Goal: Transaction & Acquisition: Purchase product/service

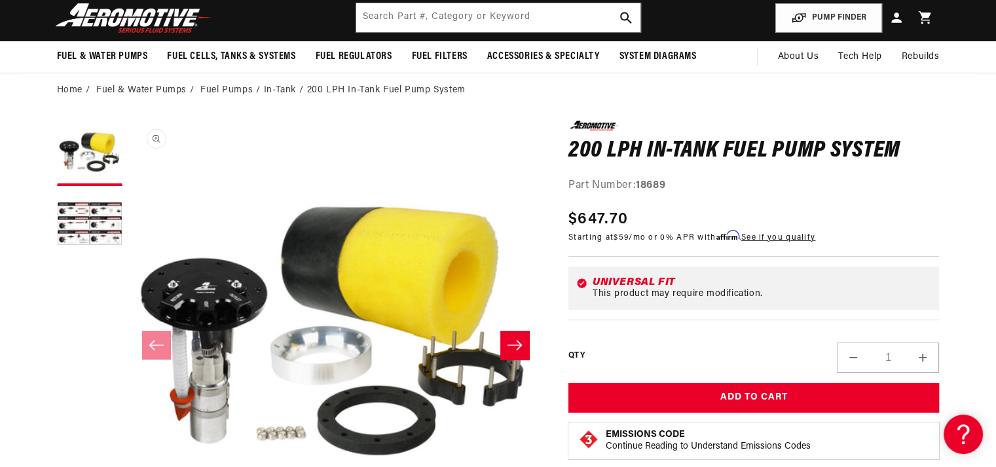
scroll to position [43, 0]
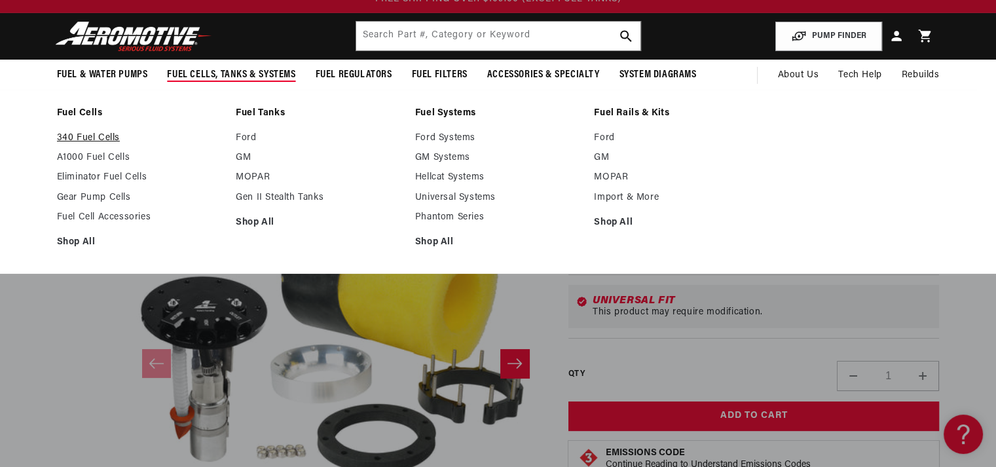
click at [104, 136] on link "340 Fuel Cells" at bounding box center [140, 138] width 166 height 12
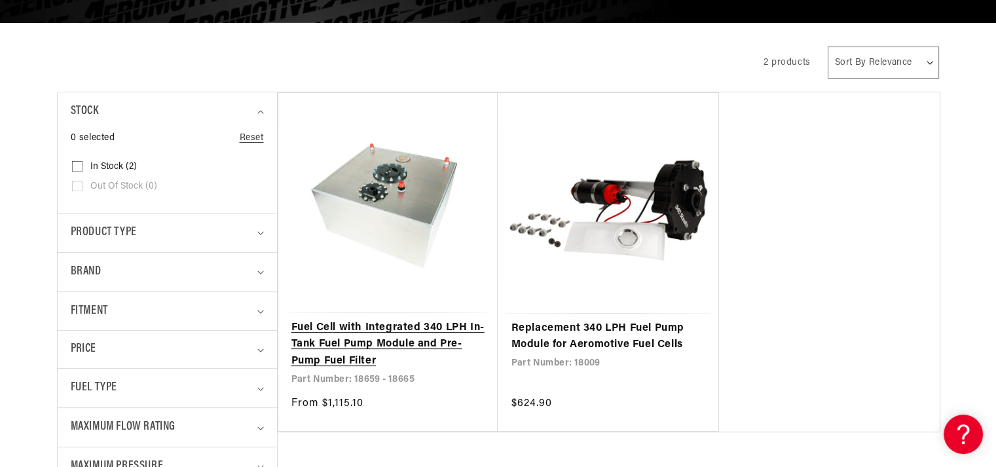
scroll to position [262, 0]
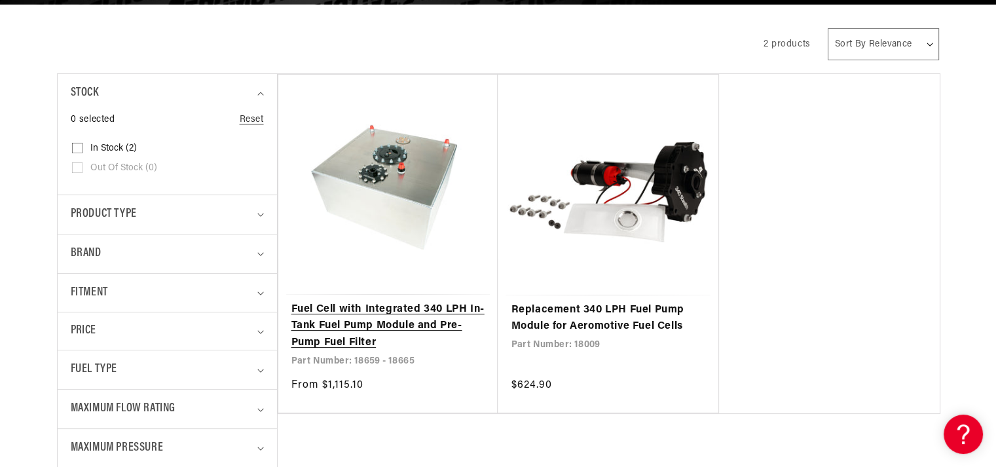
click at [353, 301] on link "Fuel Cell with Integrated 340 LPH In-Tank Fuel Pump Module and Pre-Pump Fuel Fi…" at bounding box center [388, 326] width 194 height 50
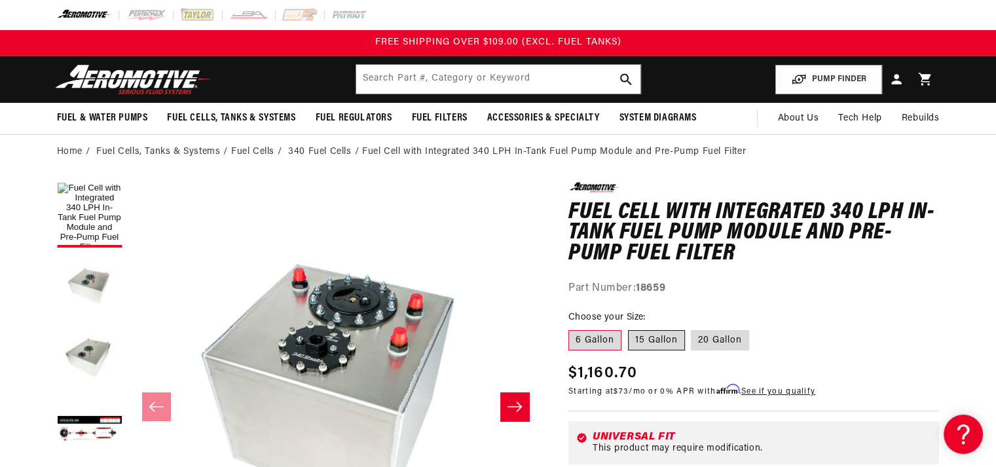
click at [639, 339] on label "15 Gallon" at bounding box center [656, 340] width 57 height 21
click at [629, 328] on input "15 Gallon" at bounding box center [628, 328] width 1 height 1
radio input "true"
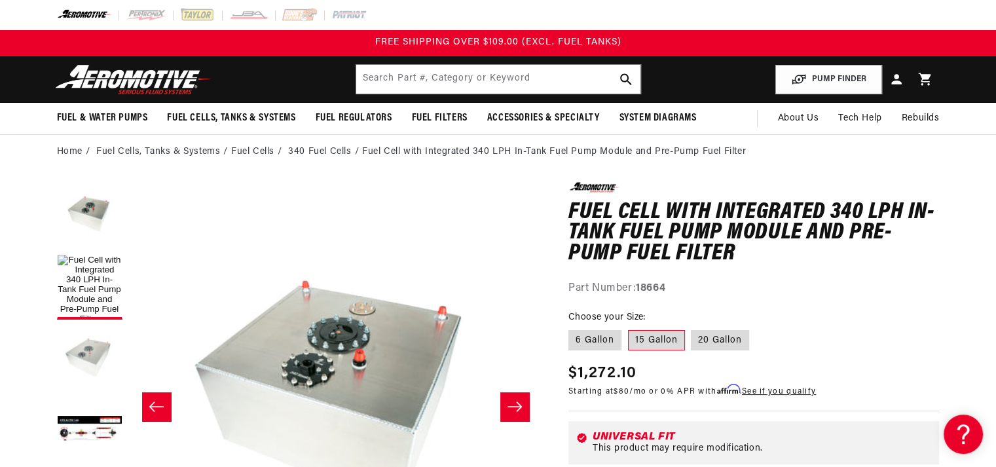
click at [76, 334] on button "Load image 3 in gallery view" at bounding box center [90, 359] width 66 height 66
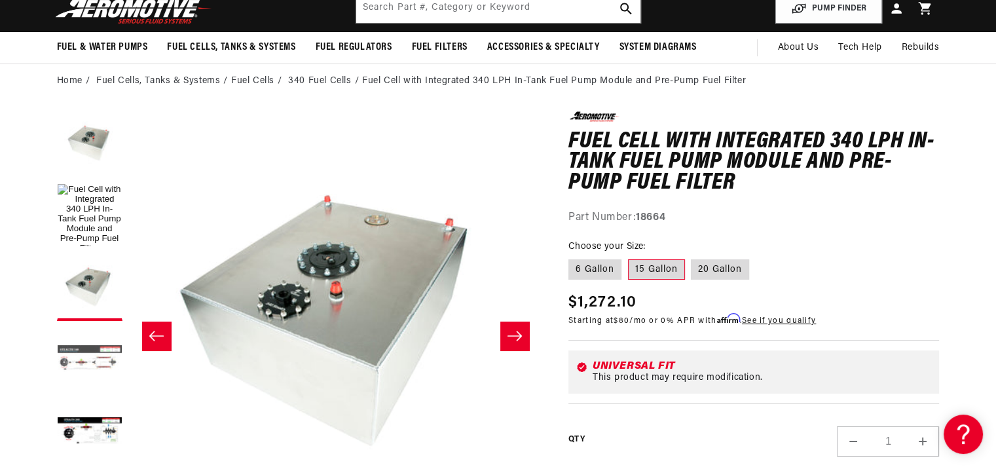
scroll to position [87, 0]
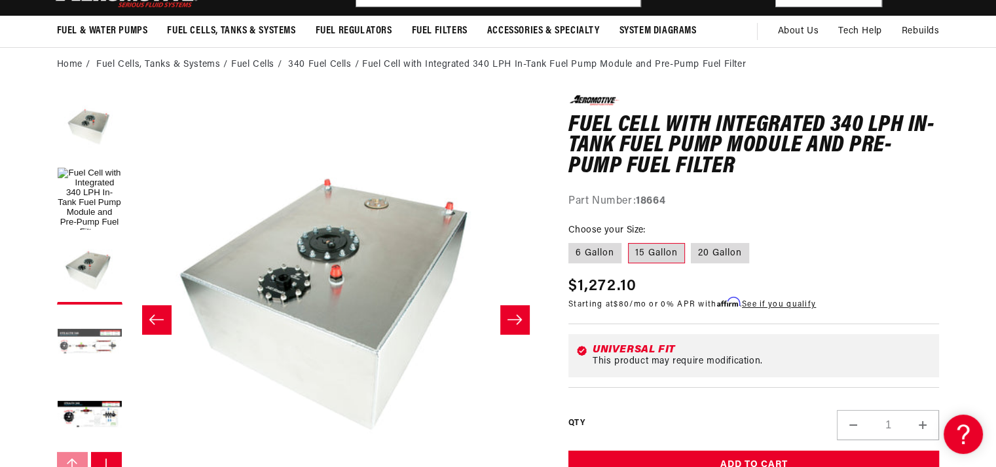
click at [103, 346] on button "Load image 4 in gallery view" at bounding box center [90, 344] width 66 height 66
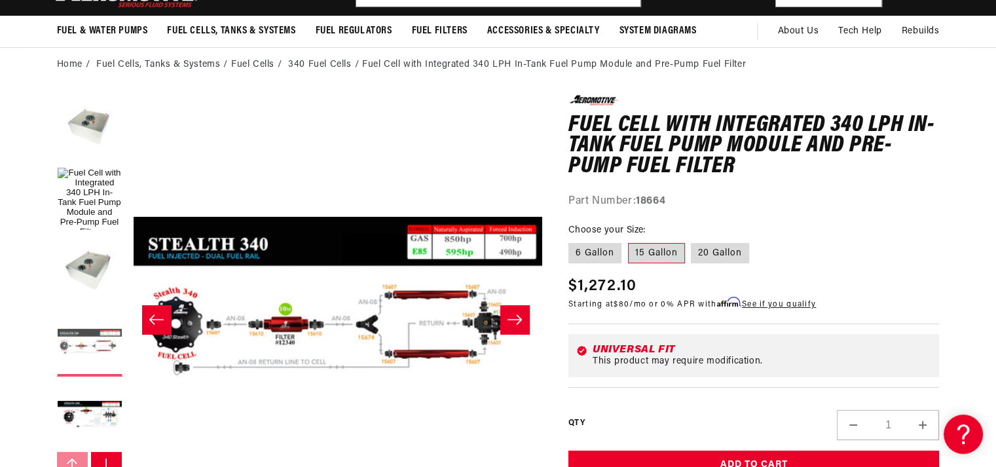
scroll to position [0, 1034]
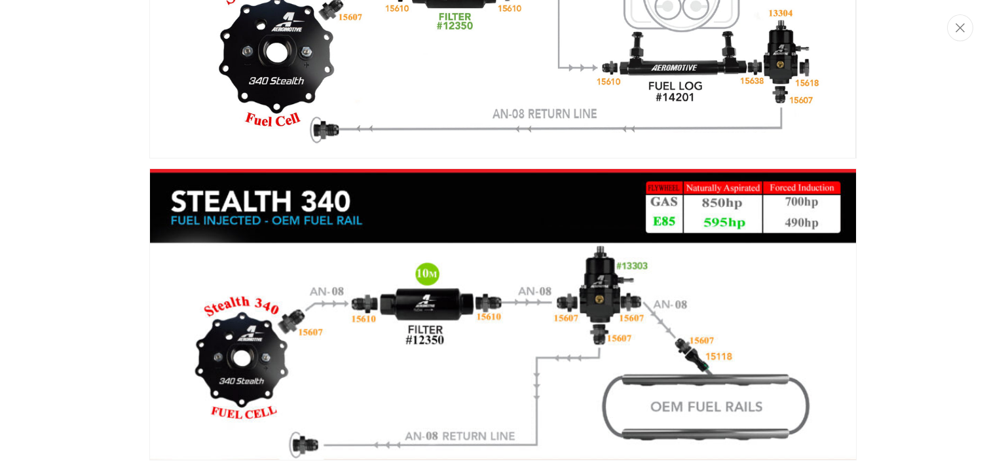
scroll to position [2797, 0]
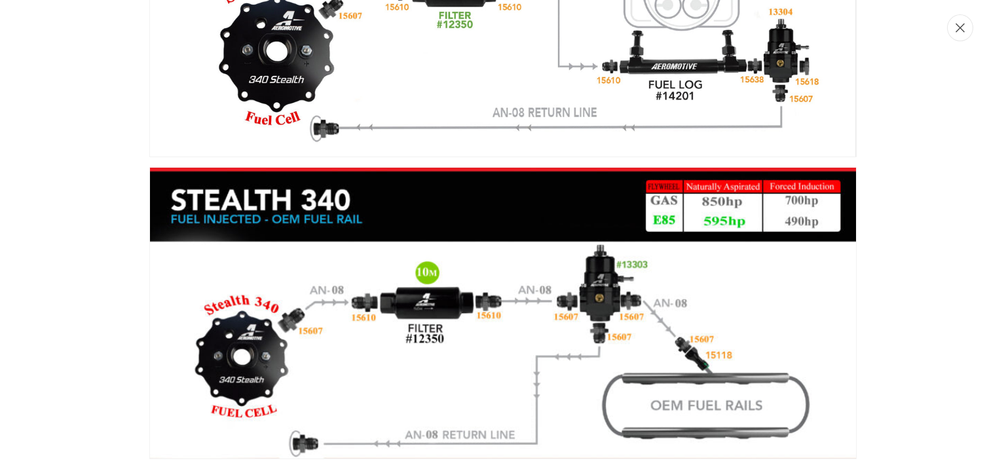
click at [952, 32] on button "Close" at bounding box center [960, 27] width 26 height 27
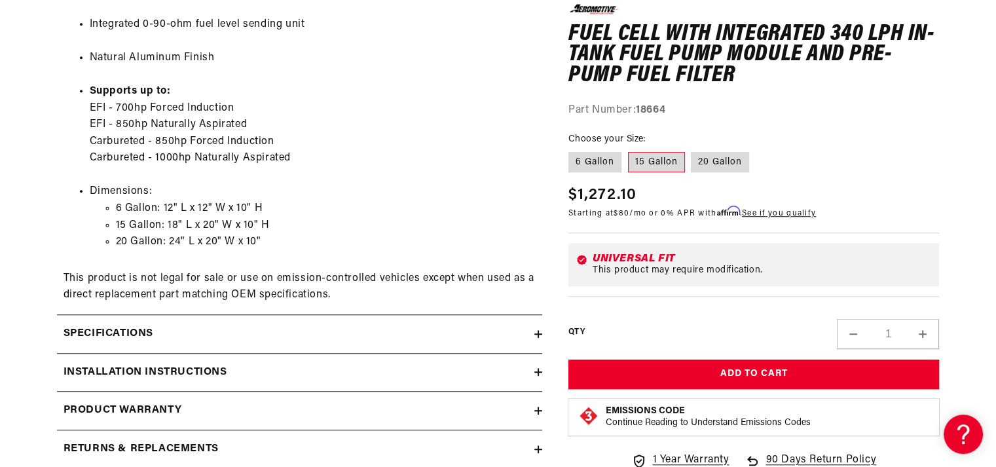
scroll to position [1017, 0]
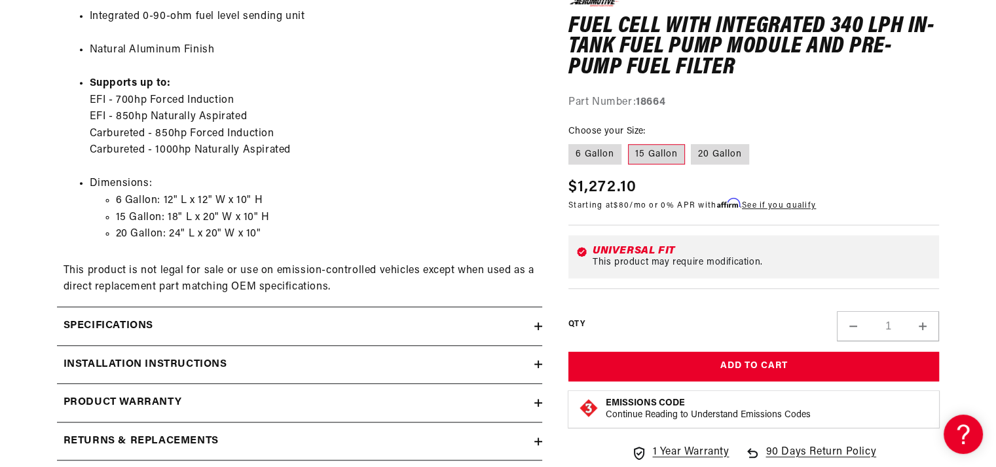
click at [410, 358] on div "Installation Instructions" at bounding box center [296, 364] width 478 height 17
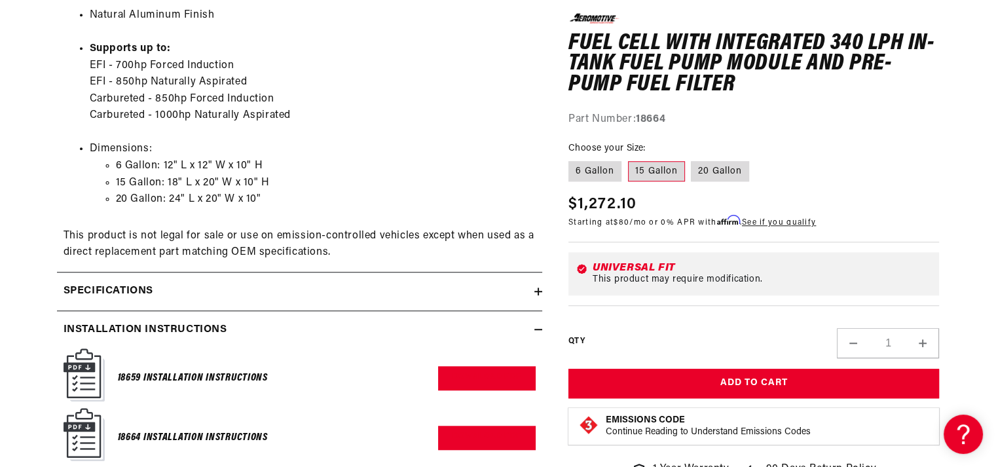
scroll to position [1148, 0]
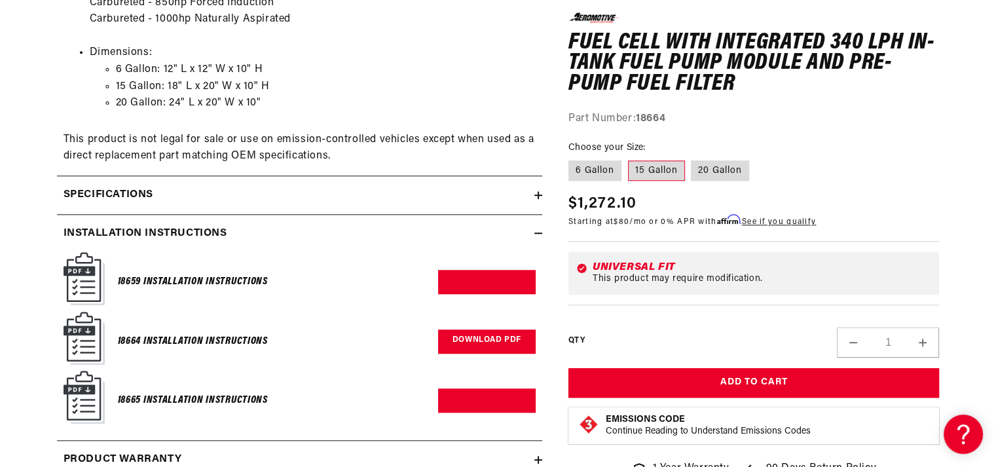
click at [448, 335] on link "Download PDF" at bounding box center [487, 341] width 98 height 24
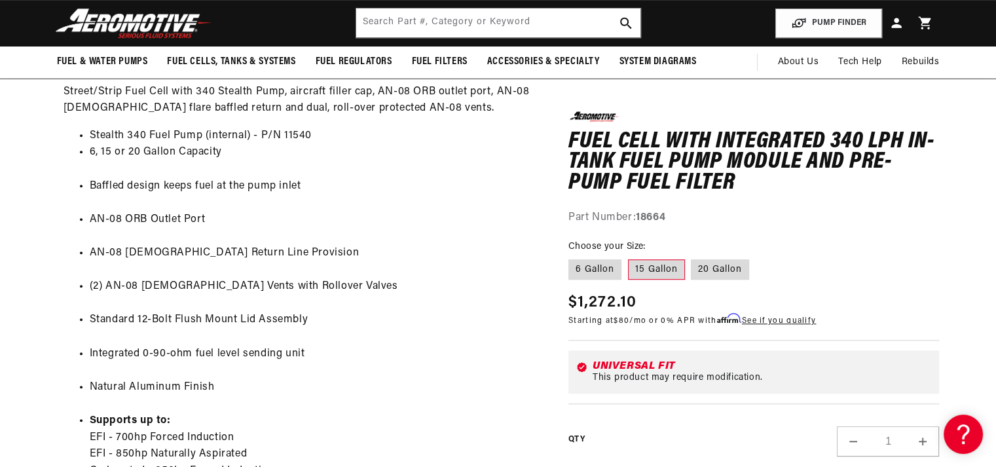
scroll to position [667, 0]
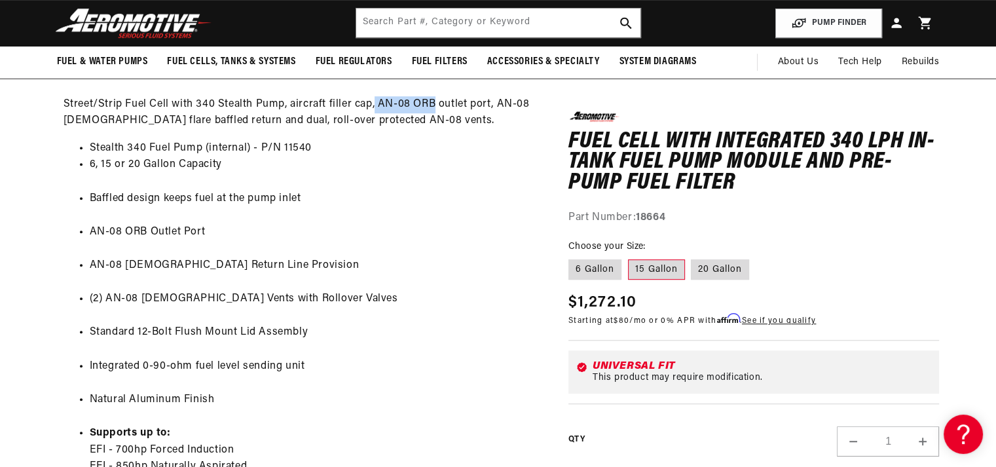
drag, startPoint x: 375, startPoint y: 103, endPoint x: 434, endPoint y: 111, distance: 59.5
click at [434, 111] on p "P/N 18659 (6 Gallon), 18644 (15 Gallon), 18665 (20 Gallon) with Built-In 340 LP…" at bounding box center [300, 79] width 472 height 101
copy p "AN-08 ORB"
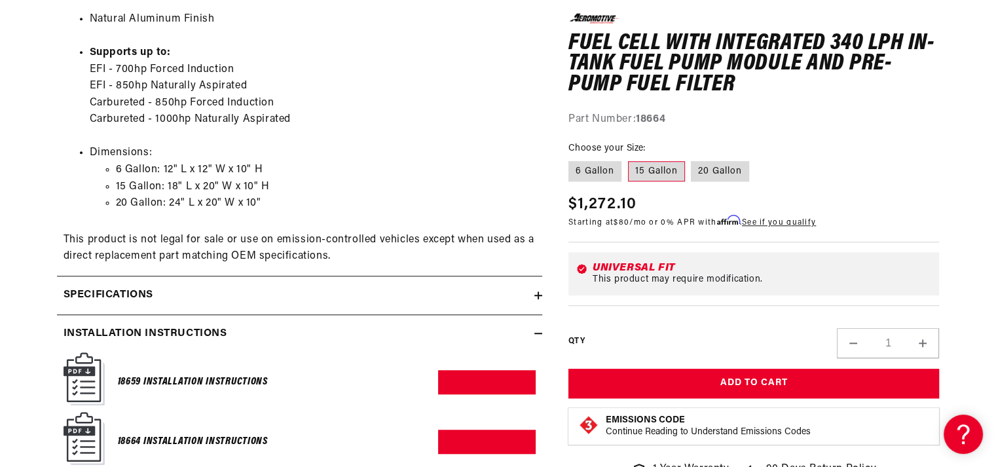
scroll to position [1060, 0]
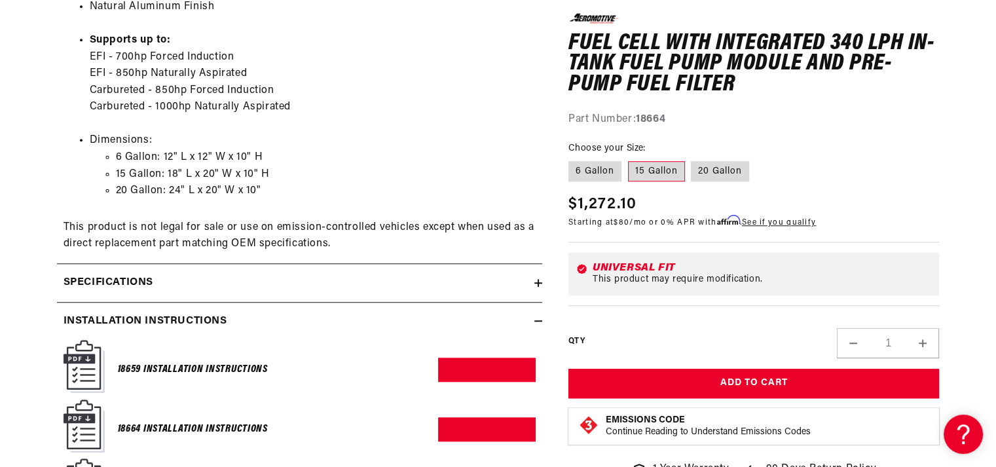
click at [233, 293] on summary "Specifications" at bounding box center [299, 283] width 485 height 38
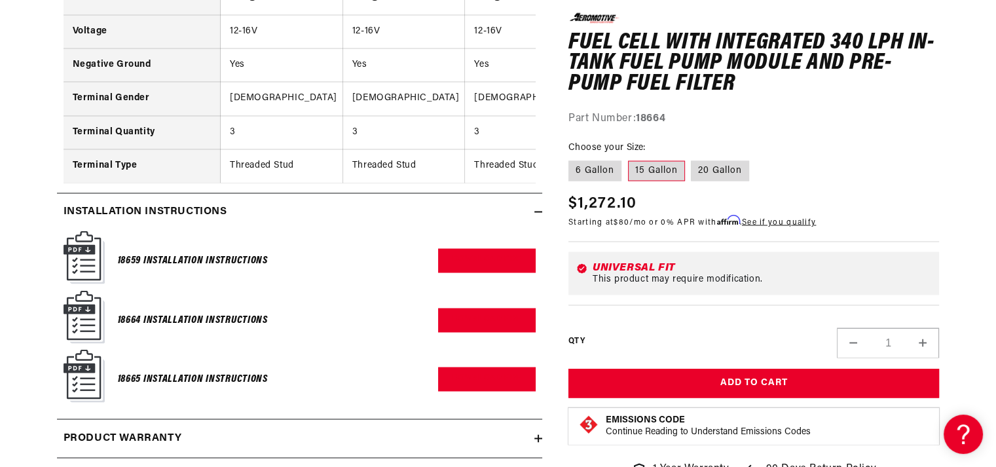
scroll to position [2283, 0]
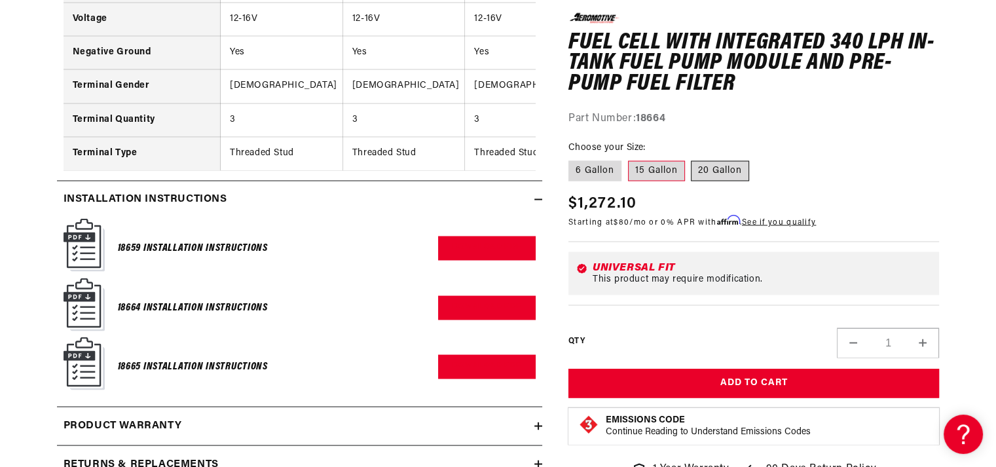
click at [722, 161] on label "20 Gallon" at bounding box center [720, 170] width 58 height 21
click at [692, 159] on input "20 Gallon" at bounding box center [692, 158] width 1 height 1
radio input "true"
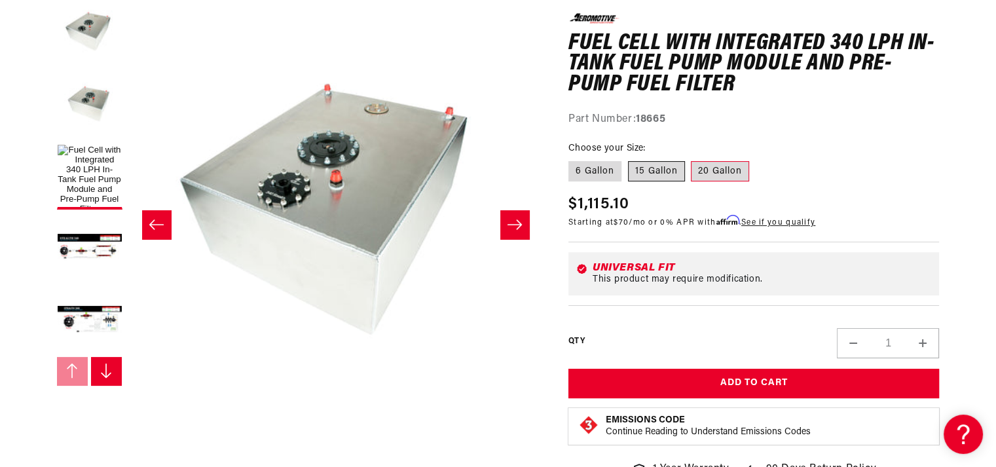
click at [645, 164] on label "15 Gallon" at bounding box center [656, 170] width 57 height 21
click at [629, 159] on input "15 Gallon" at bounding box center [628, 158] width 1 height 1
radio input "true"
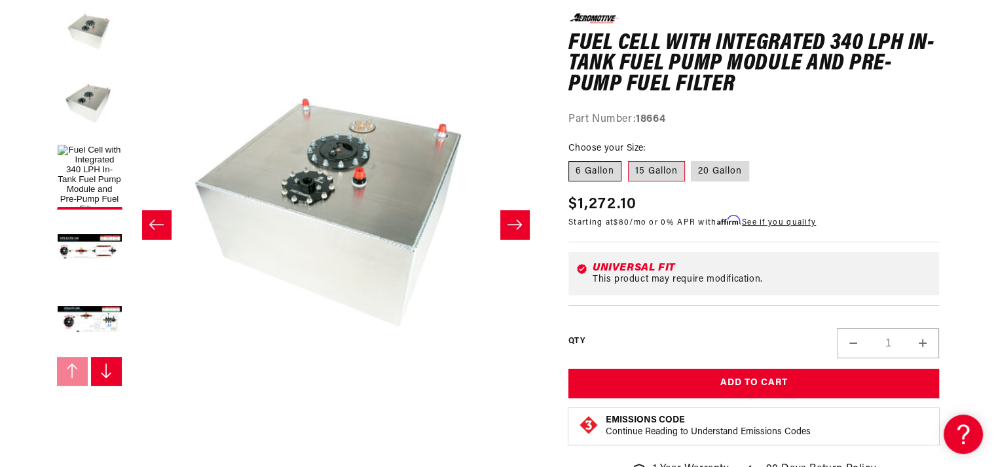
click at [600, 172] on label "6 Gallon" at bounding box center [595, 170] width 53 height 21
click at [572, 159] on input "6 Gallon" at bounding box center [572, 158] width 1 height 1
radio input "true"
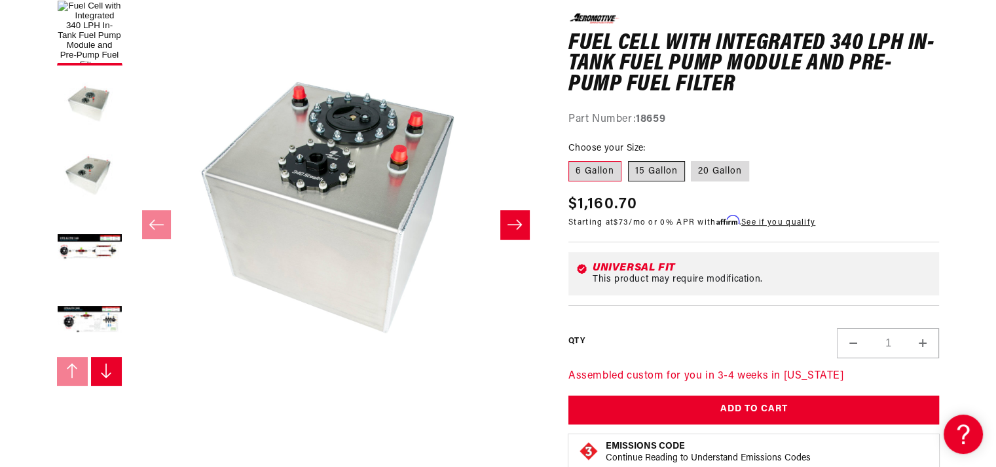
click at [643, 174] on label "15 Gallon" at bounding box center [656, 170] width 57 height 21
click at [629, 159] on input "15 Gallon" at bounding box center [628, 158] width 1 height 1
radio input "true"
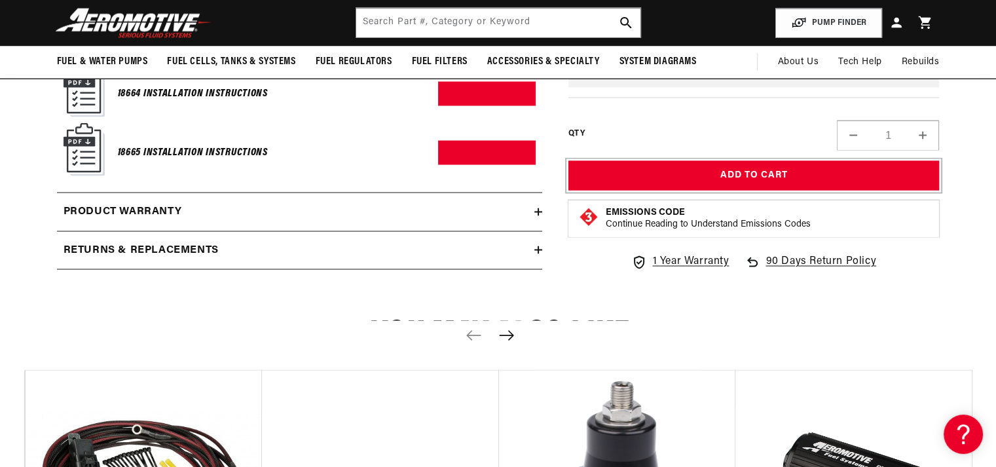
click at [796, 174] on button "Add to Cart" at bounding box center [754, 175] width 371 height 29
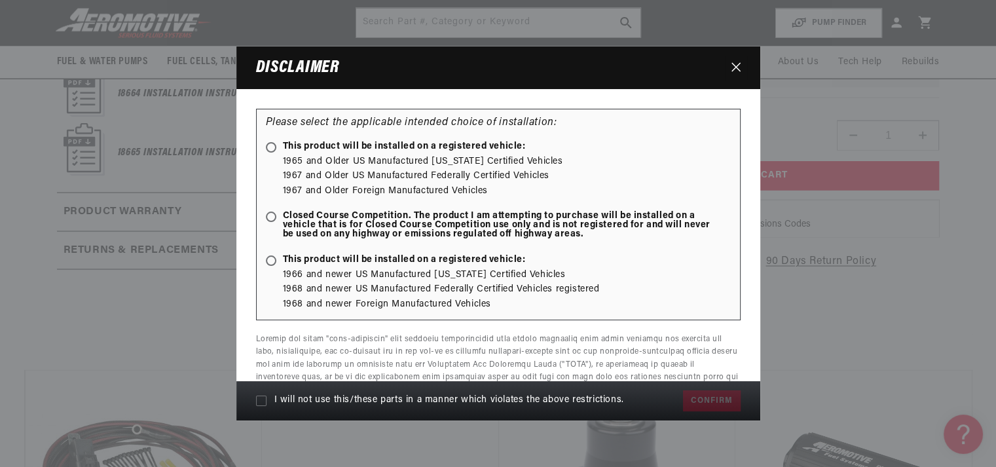
click at [271, 149] on ellipse at bounding box center [271, 147] width 6 height 6
click at [271, 149] on input "This product will be installed on a registered vehicle:" at bounding box center [273, 148] width 9 height 9
radio input "true"
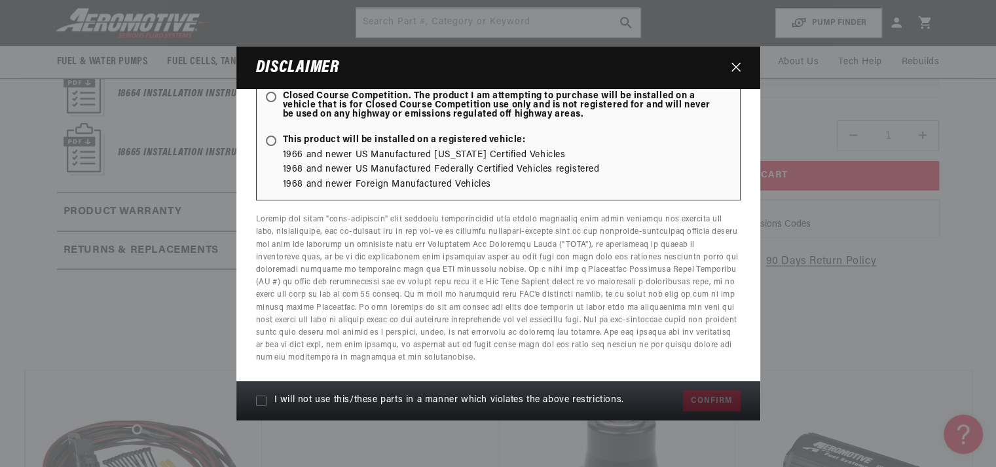
scroll to position [122, 0]
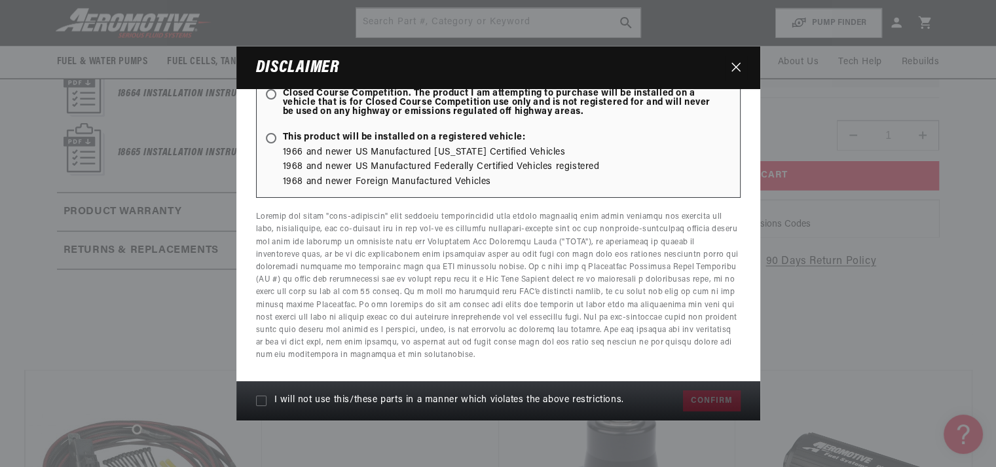
click at [263, 406] on label "I will not use this/these parts in a manner which violates the above restrictio…" at bounding box center [466, 401] width 421 height 24
click at [263, 406] on input "I will not use this/these parts in a manner which violates the above restrictio…" at bounding box center [261, 401] width 10 height 10
checkbox input "true"
click at [689, 396] on button "Confirm" at bounding box center [711, 400] width 57 height 21
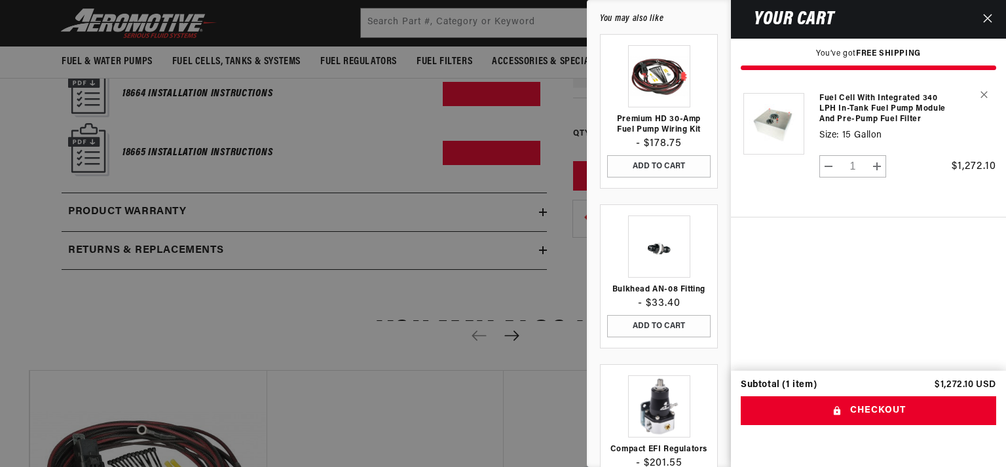
click at [423, 138] on div at bounding box center [503, 233] width 1006 height 467
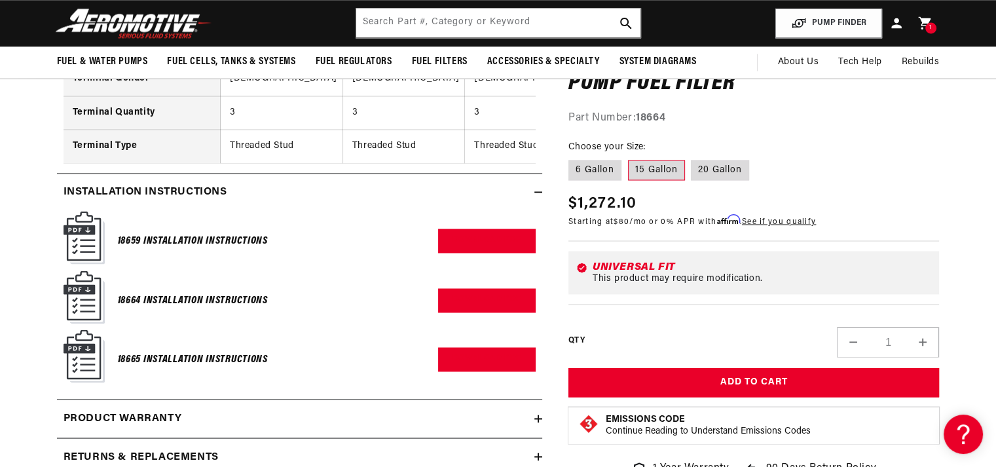
scroll to position [2234, 0]
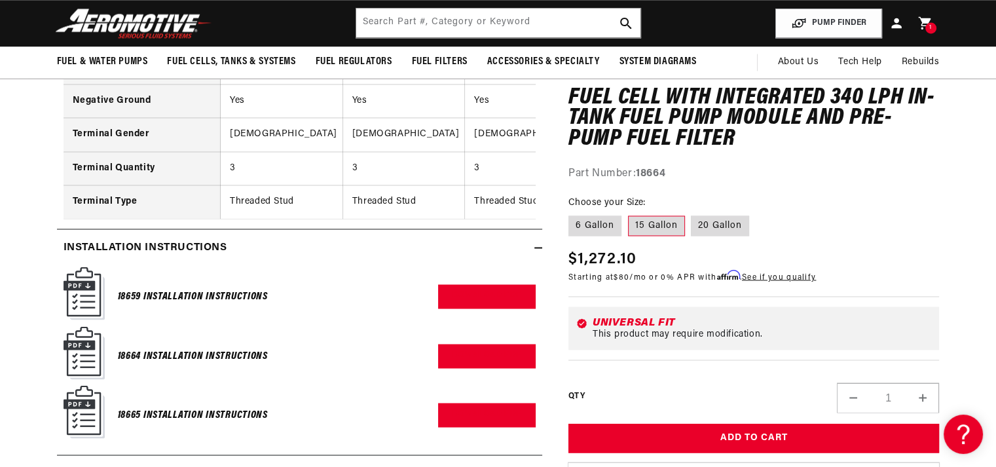
click at [664, 179] on strong "18664" at bounding box center [650, 173] width 29 height 10
copy strong "18664"
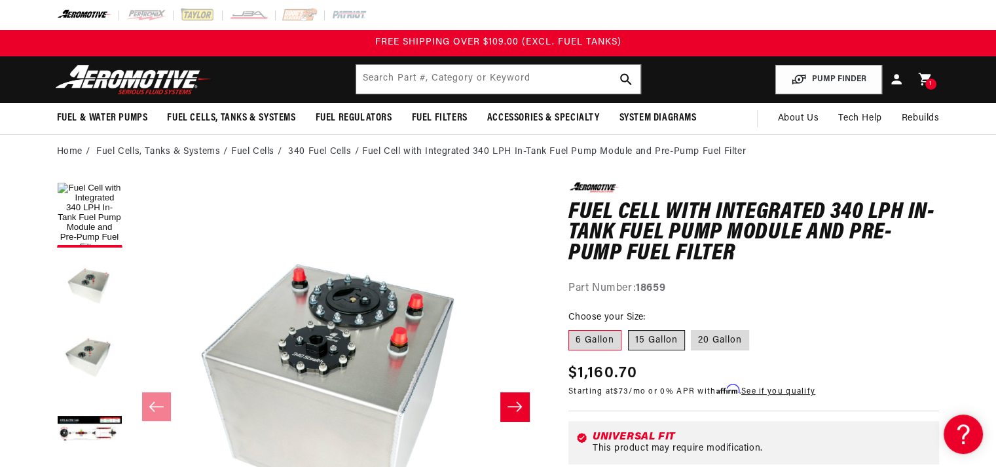
click at [647, 337] on label "15 Gallon" at bounding box center [656, 340] width 57 height 21
click at [629, 328] on input "15 Gallon" at bounding box center [628, 328] width 1 height 1
radio input "true"
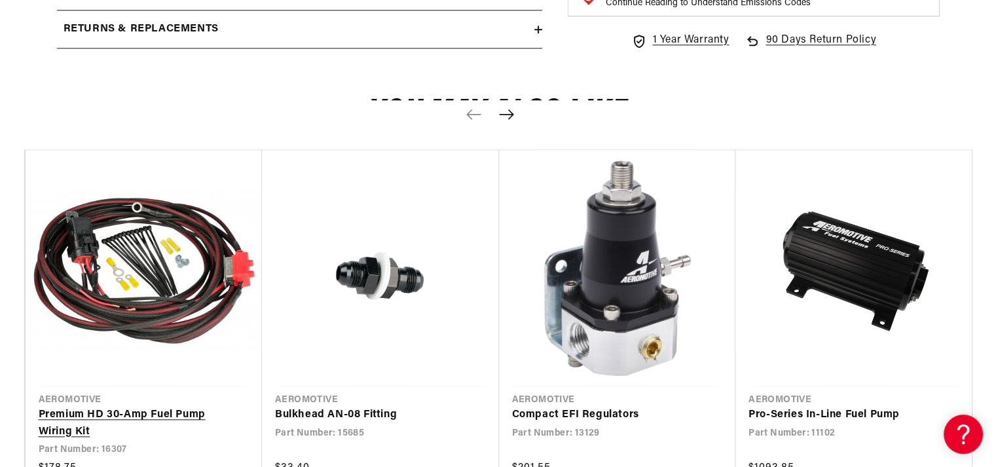
scroll to position [1441, 0]
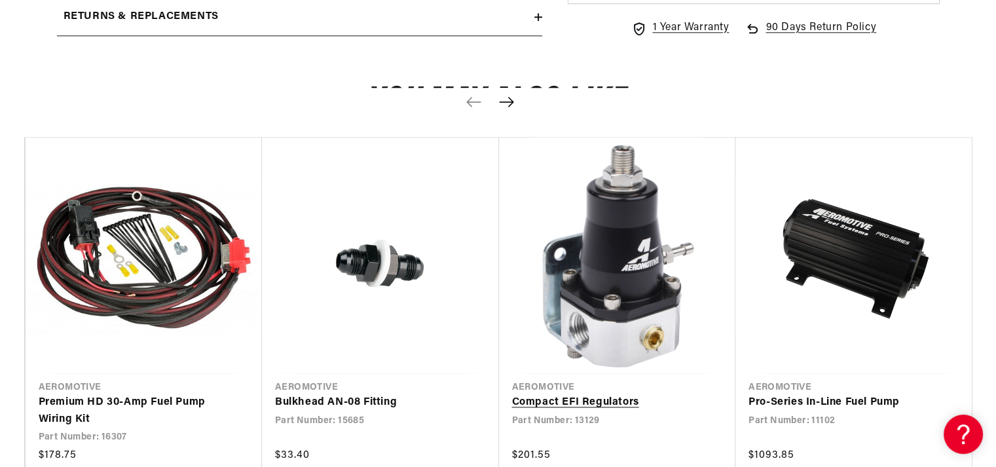
click at [555, 394] on link "Compact EFI Regulators" at bounding box center [611, 402] width 198 height 17
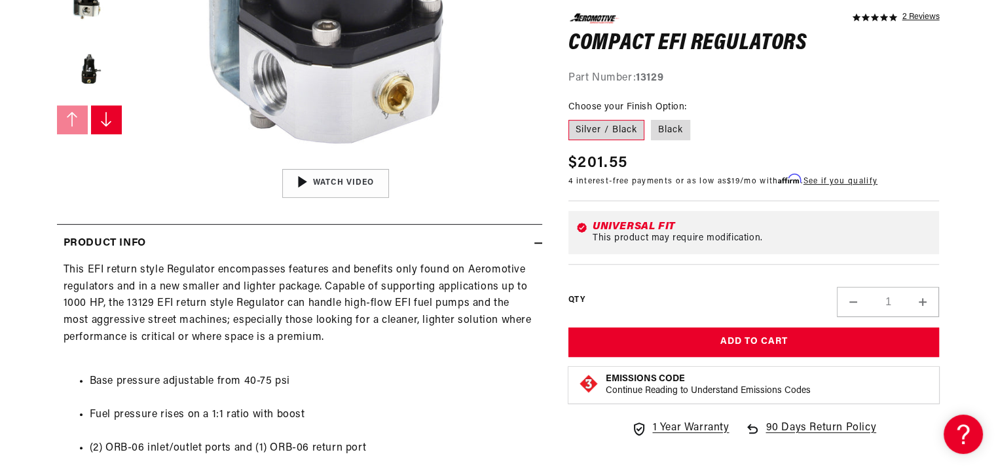
scroll to position [436, 0]
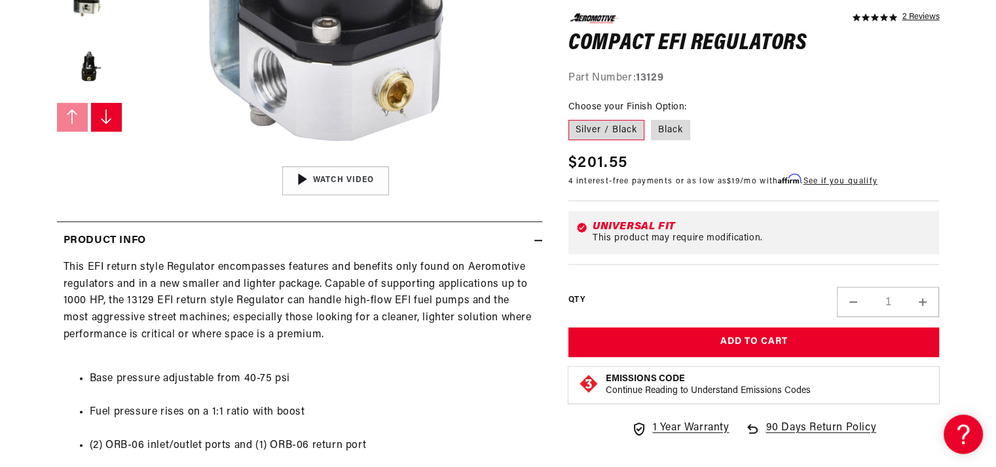
click at [648, 80] on strong "13129" at bounding box center [650, 78] width 28 height 10
copy strong "13129"
